Goal: Find specific page/section: Find specific page/section

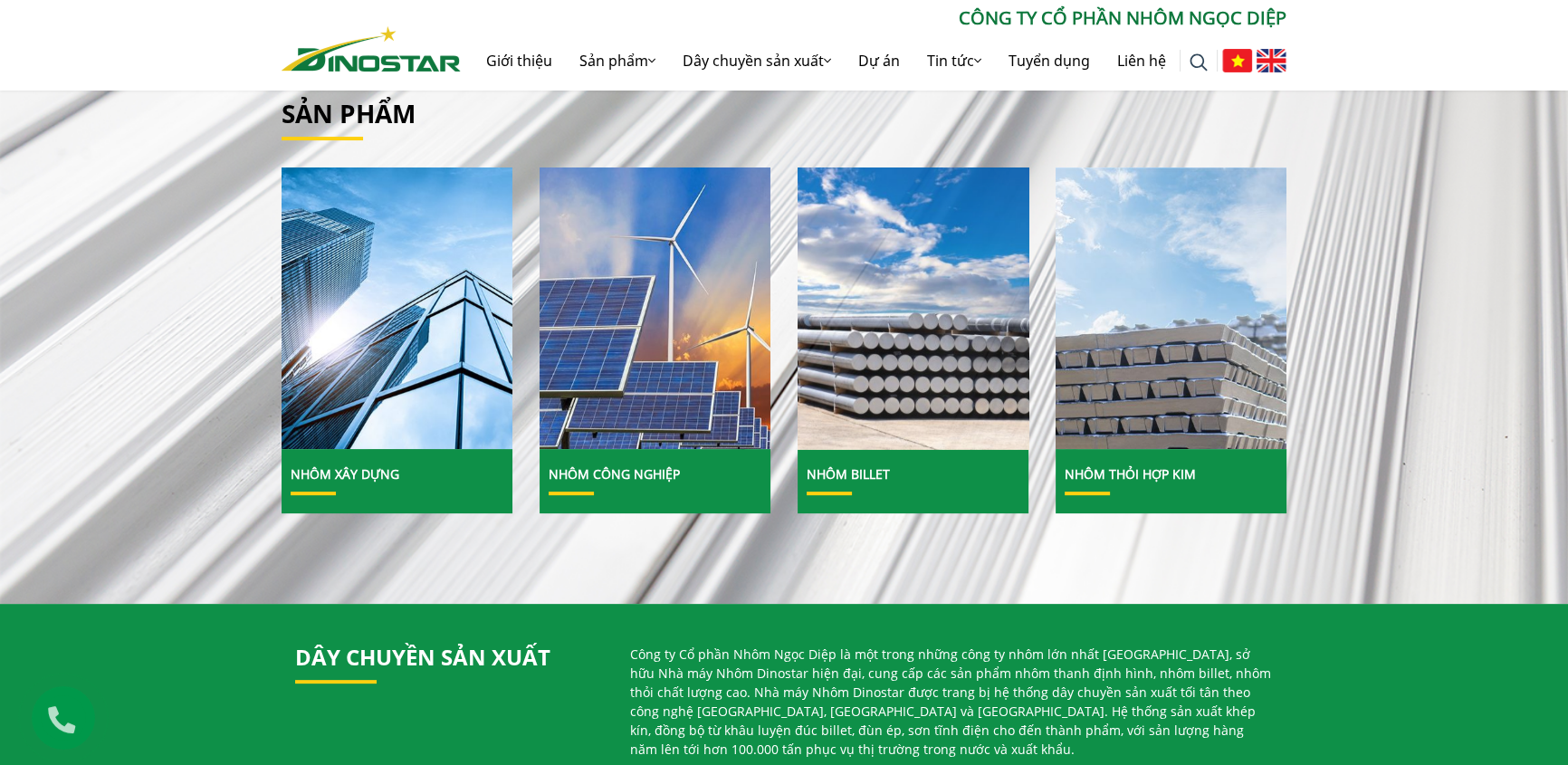
click at [929, 377] on img at bounding box center [913, 309] width 247 height 302
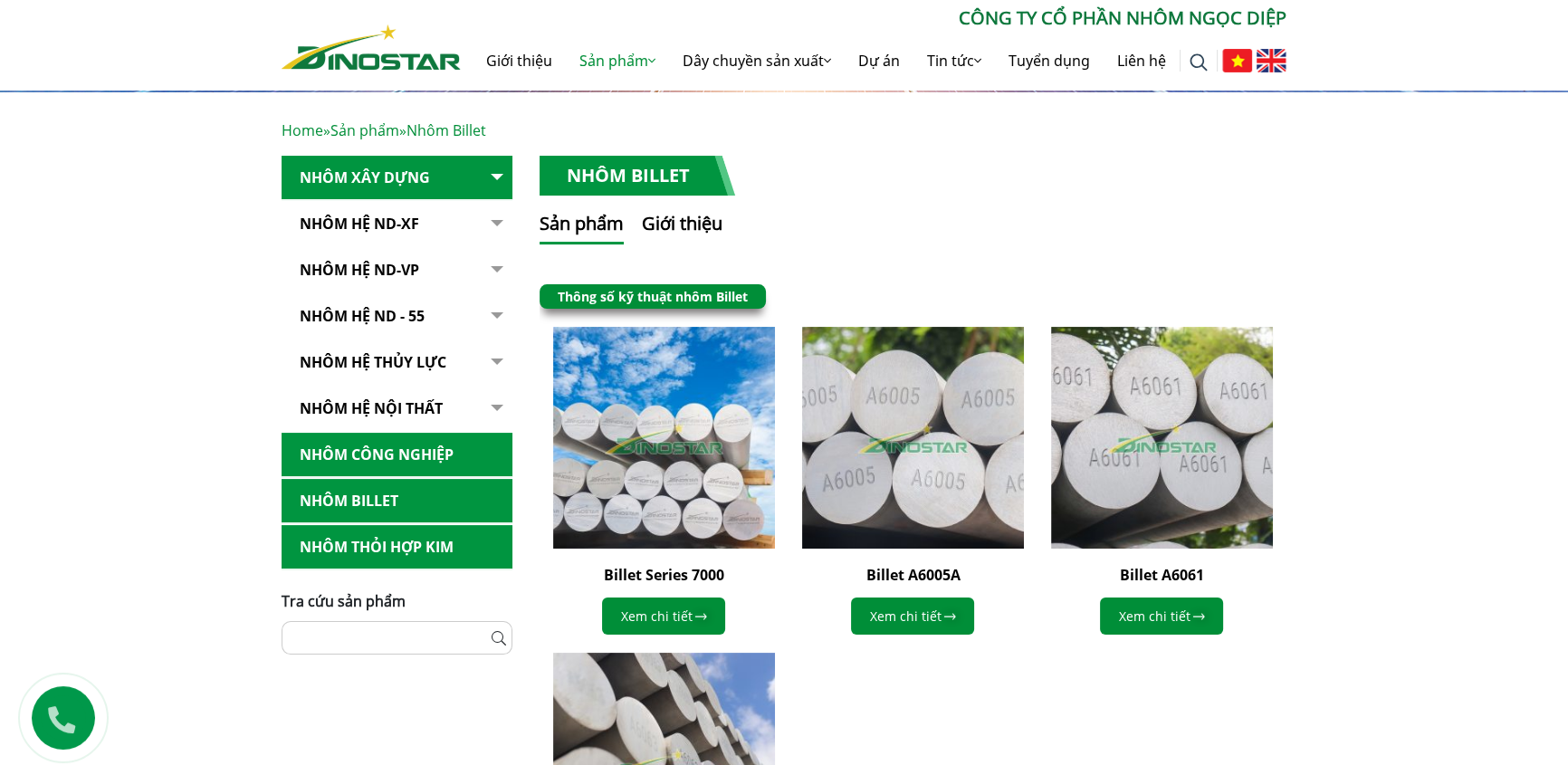
scroll to position [493, 0]
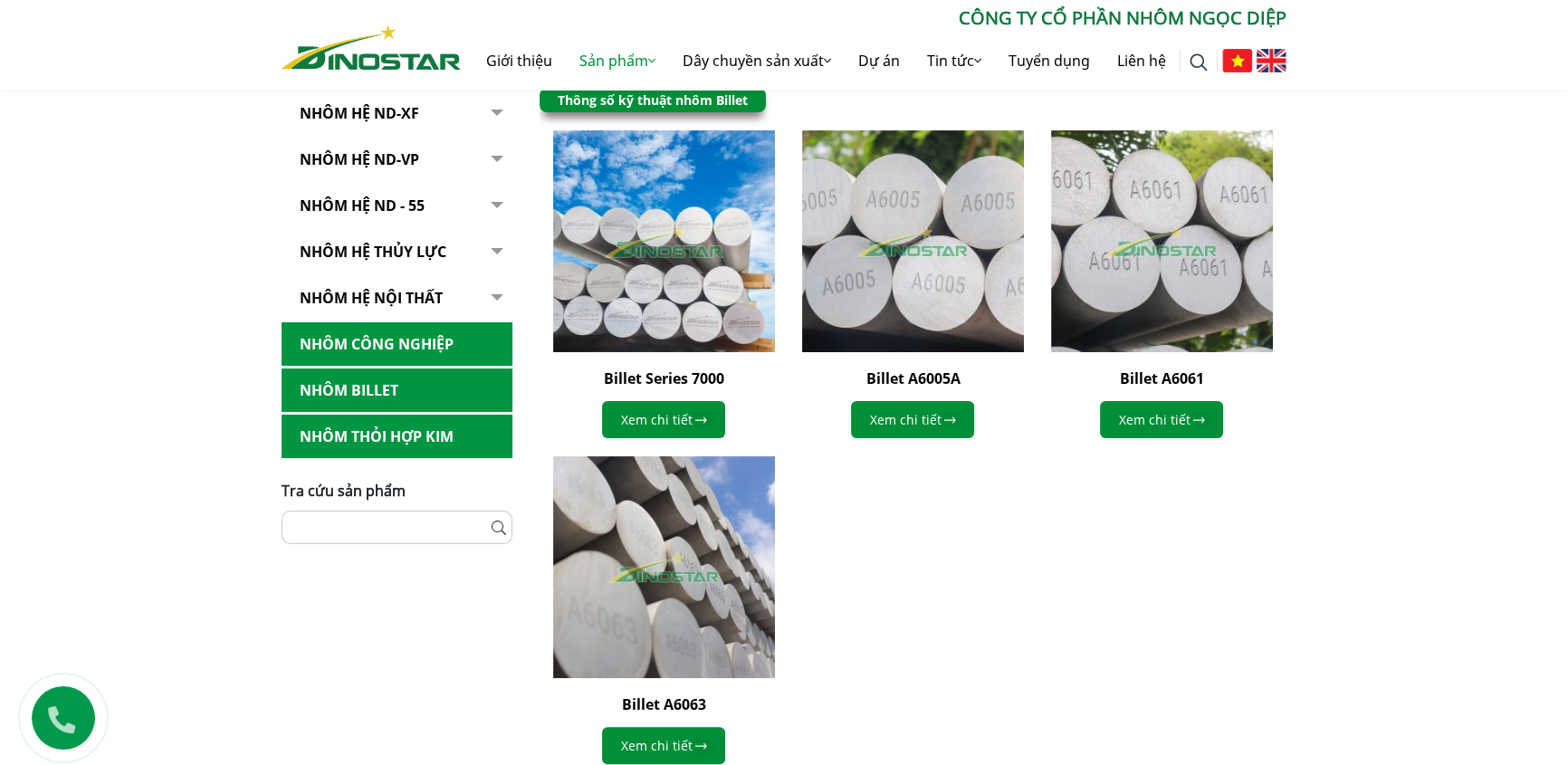
click at [420, 337] on link "Nhôm Công nghiệp" at bounding box center [396, 344] width 230 height 44
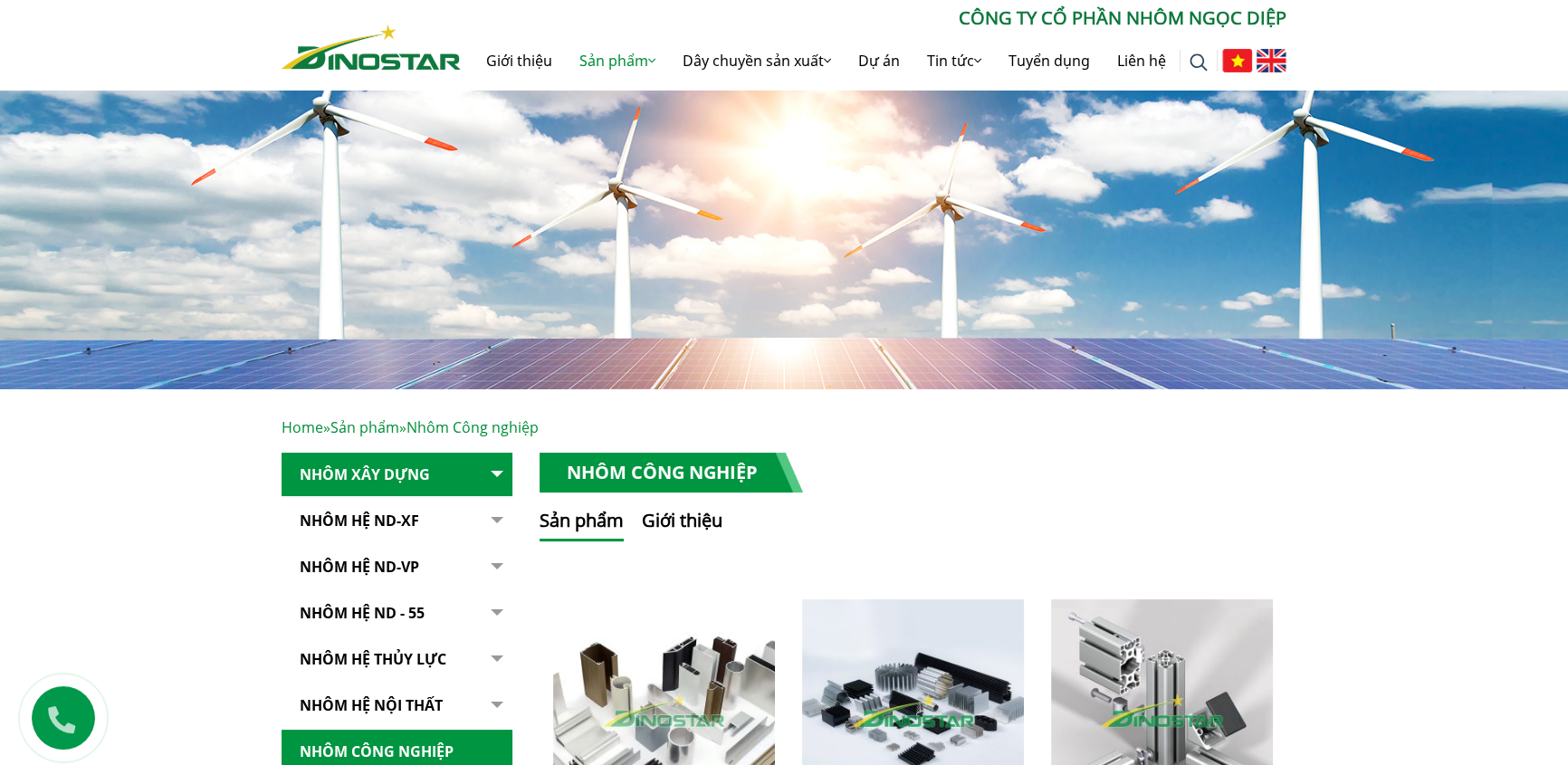
scroll to position [411, 0]
